Goal: Task Accomplishment & Management: Manage account settings

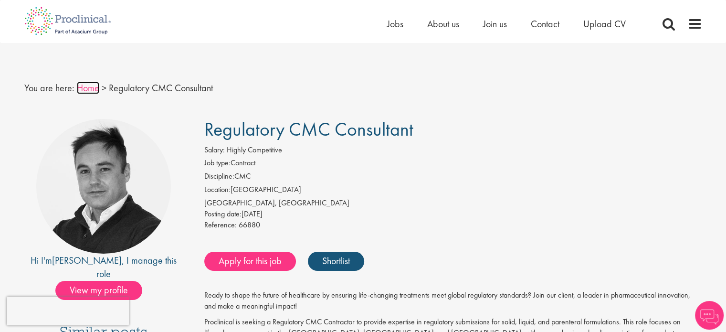
click at [90, 87] on link "Home" at bounding box center [88, 88] width 22 height 12
click at [697, 27] on span at bounding box center [695, 24] width 14 height 14
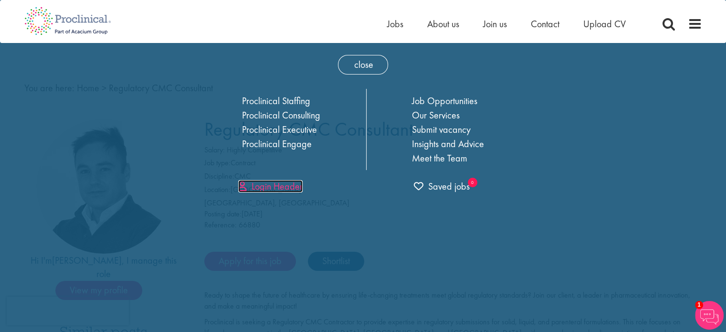
click at [292, 185] on link "Login Header" at bounding box center [270, 186] width 64 height 12
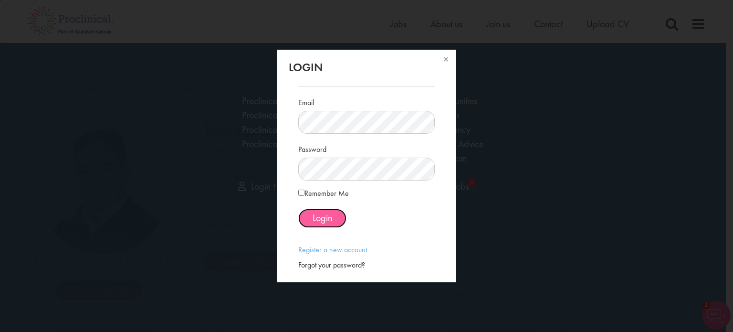
click at [326, 223] on span "Login" at bounding box center [323, 217] width 20 height 12
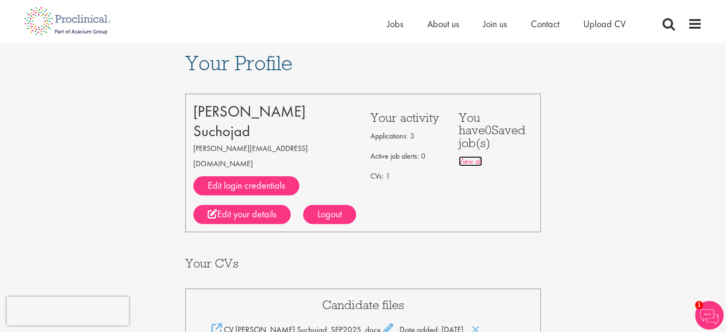
click at [473, 156] on link "View all" at bounding box center [470, 161] width 23 height 10
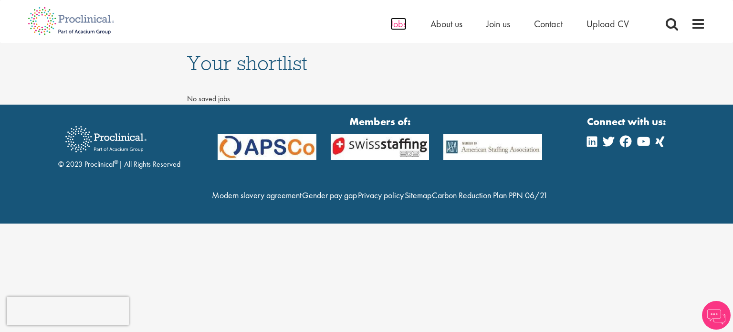
click at [393, 24] on span "Jobs" at bounding box center [399, 24] width 16 height 12
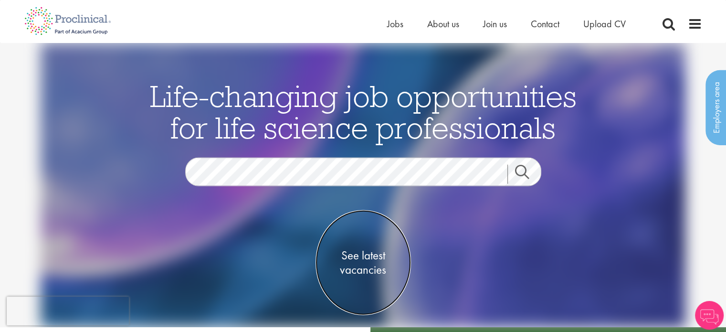
click at [371, 260] on span "See latest vacancies" at bounding box center [363, 262] width 95 height 29
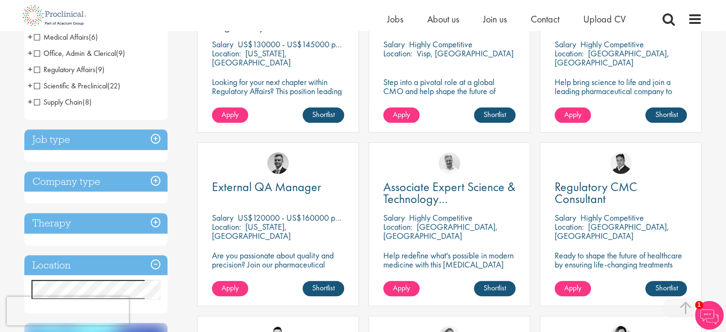
scroll to position [245, 0]
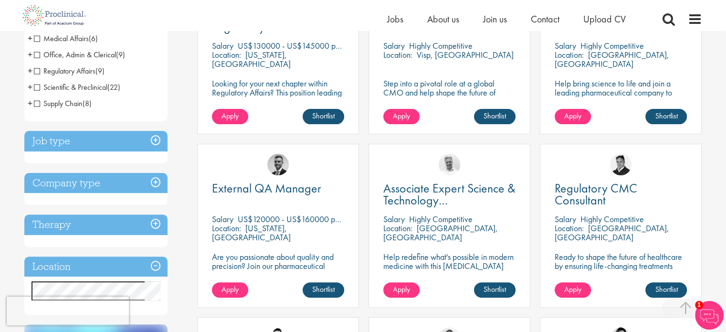
click at [38, 71] on span "Regulatory Affairs" at bounding box center [65, 71] width 62 height 10
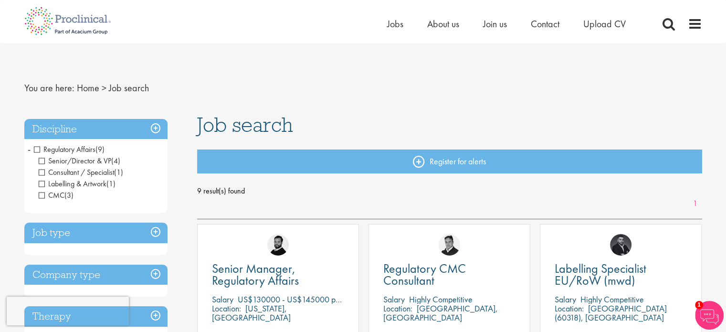
drag, startPoint x: 730, startPoint y: 72, endPoint x: 728, endPoint y: 0, distance: 72.6
